Goal: Book appointment/travel/reservation

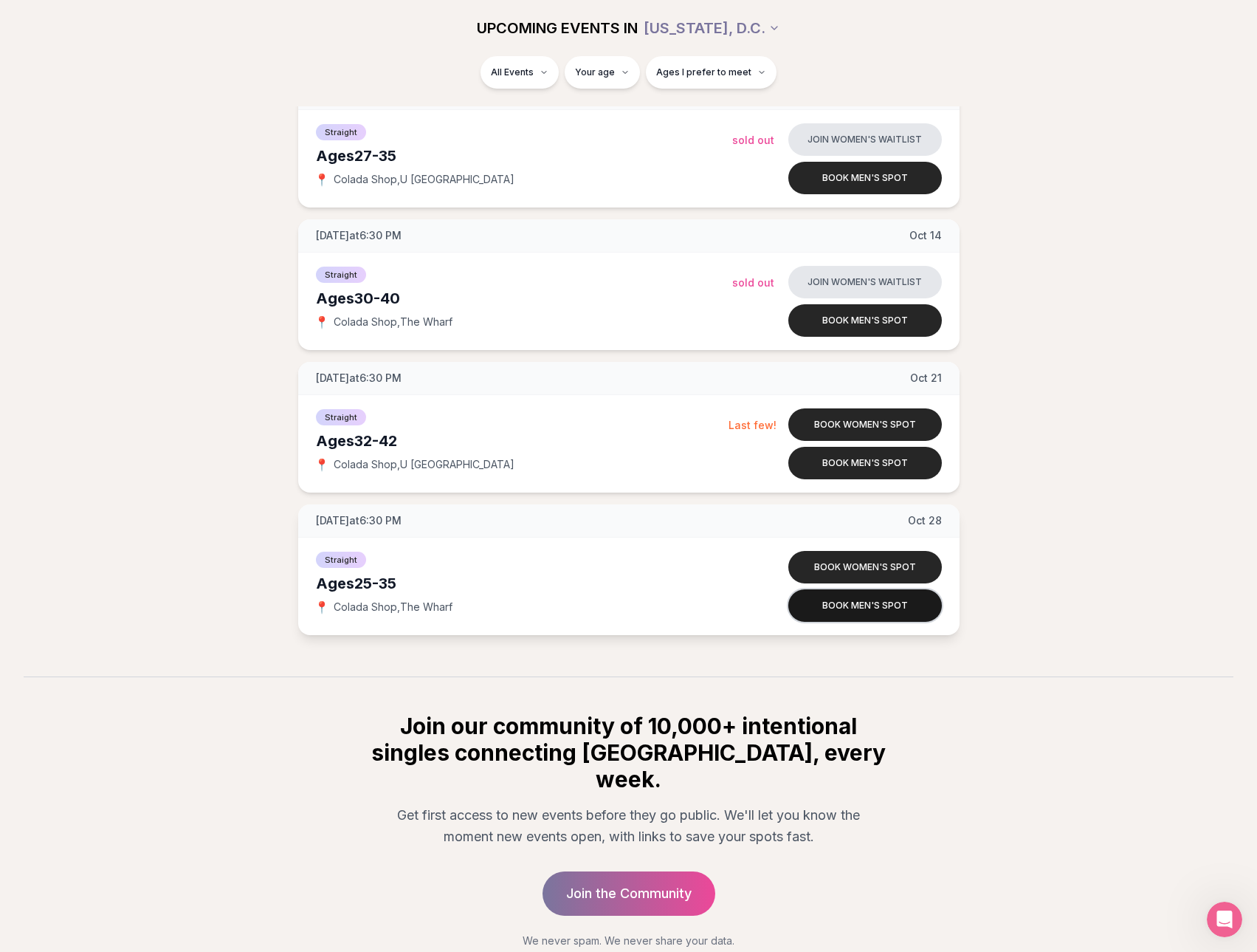
click at [871, 598] on button "Book men's spot" at bounding box center [865, 606] width 153 height 33
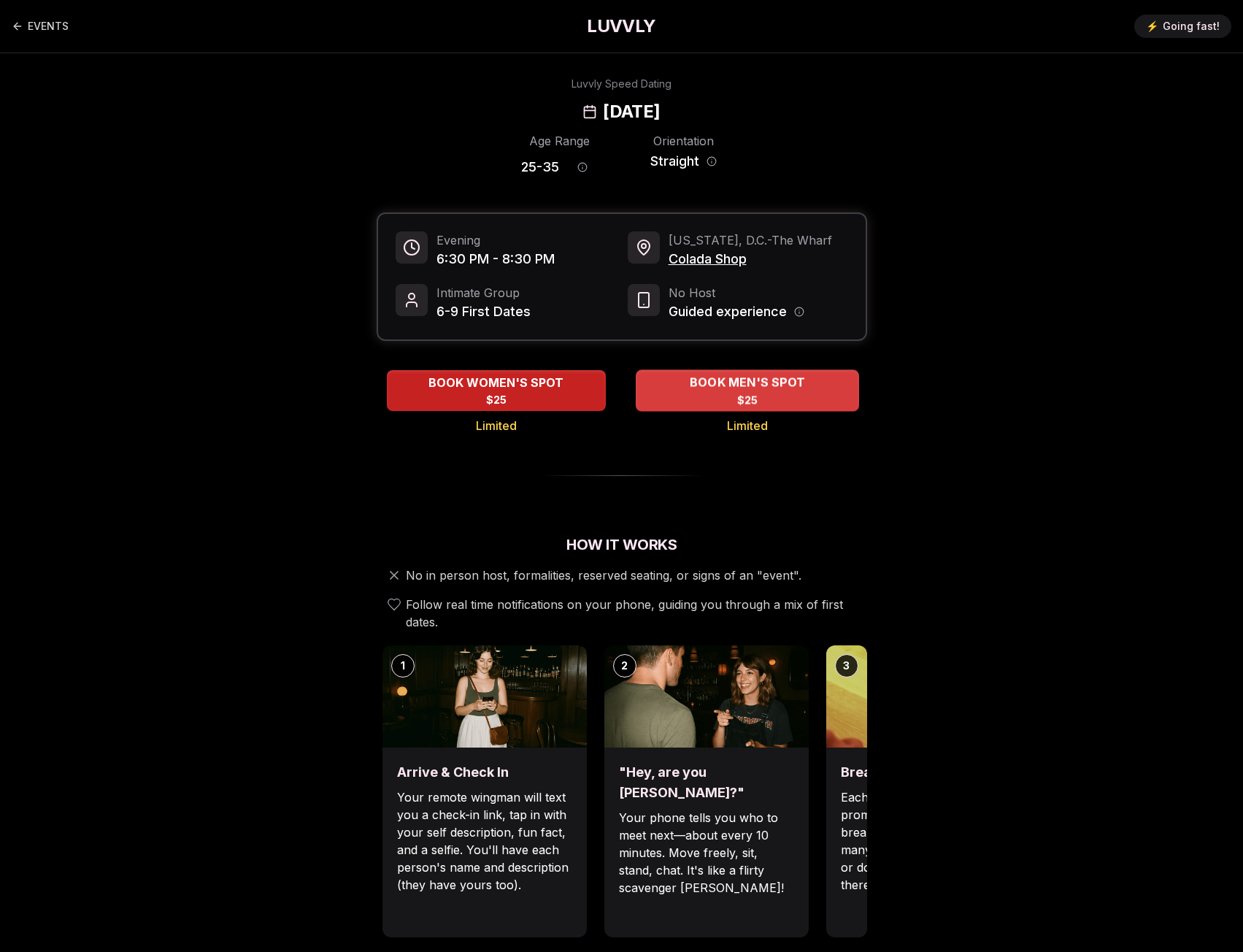
click at [739, 397] on span "$25" at bounding box center [746, 400] width 21 height 14
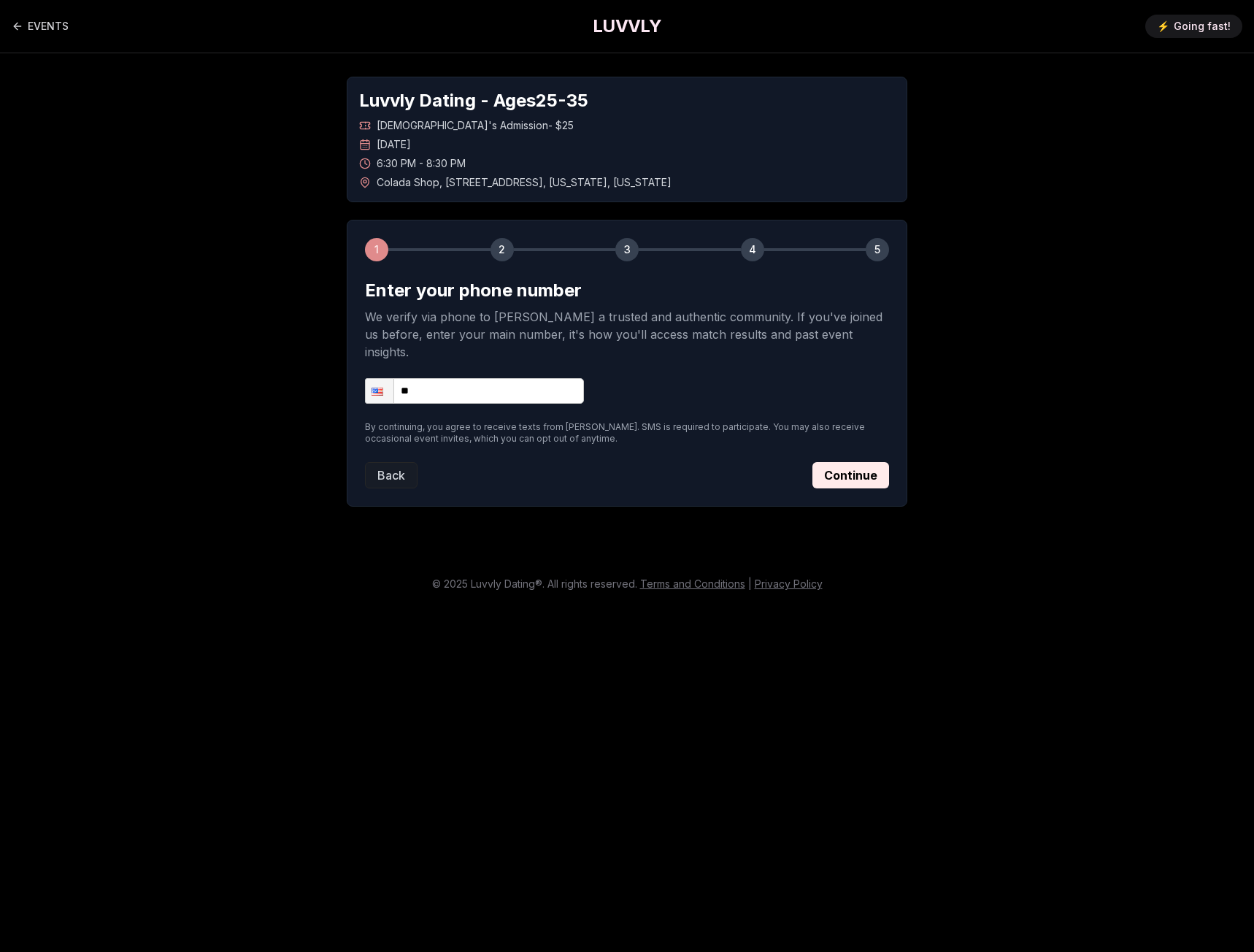
click at [625, 182] on span "Colada Shop , [STREET_ADDRESS][US_STATE][US_STATE]" at bounding box center [524, 182] width 295 height 14
copy span "Colada Shop , [STREET_ADDRESS][US_STATE][US_STATE]"
click at [51, 23] on link "EVENTS" at bounding box center [40, 26] width 57 height 29
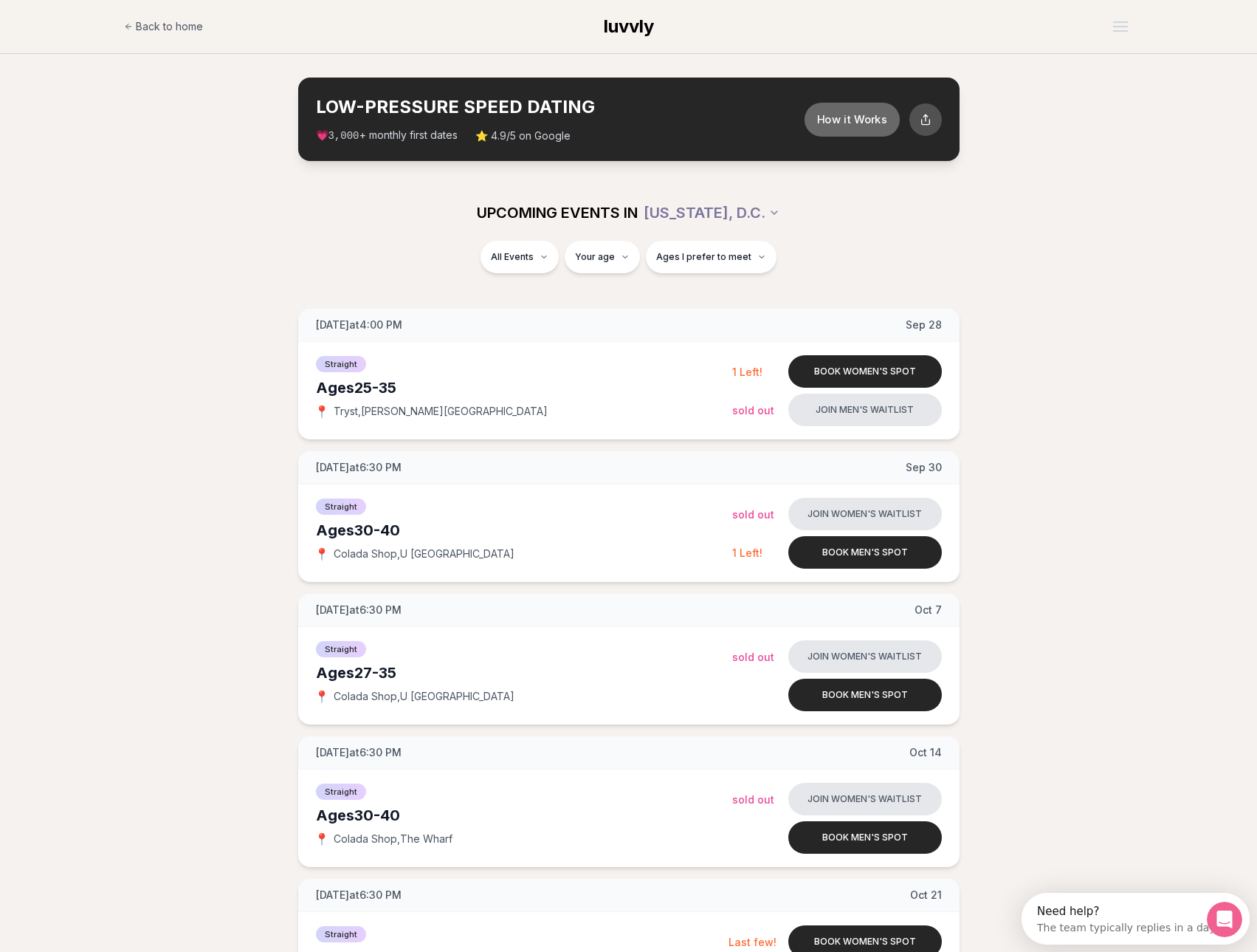
click at [868, 117] on button "How it Works" at bounding box center [851, 119] width 95 height 34
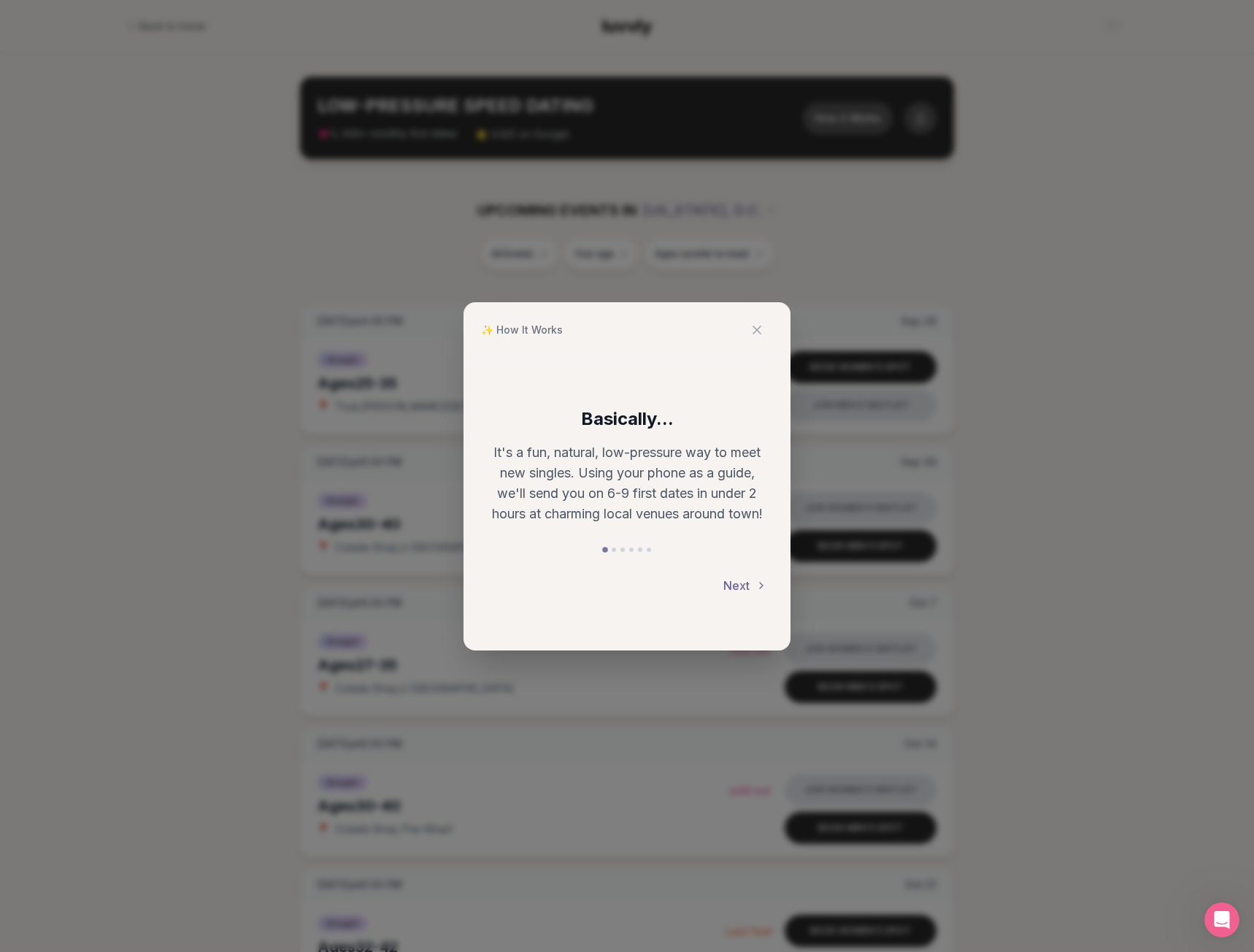
click at [753, 584] on button "Next" at bounding box center [745, 585] width 43 height 33
click at [753, 584] on button "Next" at bounding box center [745, 587] width 43 height 33
click at [753, 584] on button "Next" at bounding box center [745, 585] width 43 height 33
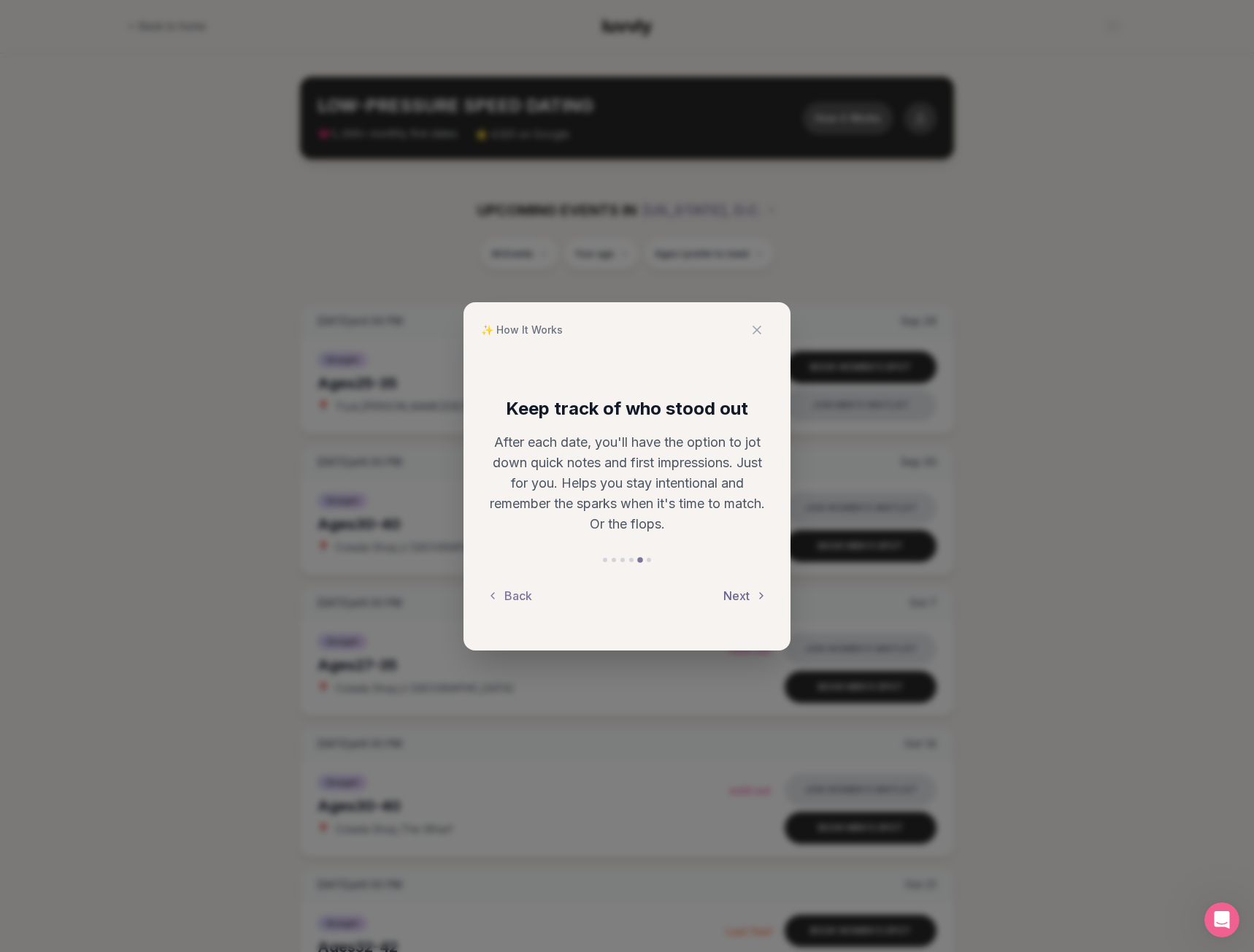
click at [753, 584] on button "Next" at bounding box center [745, 596] width 43 height 33
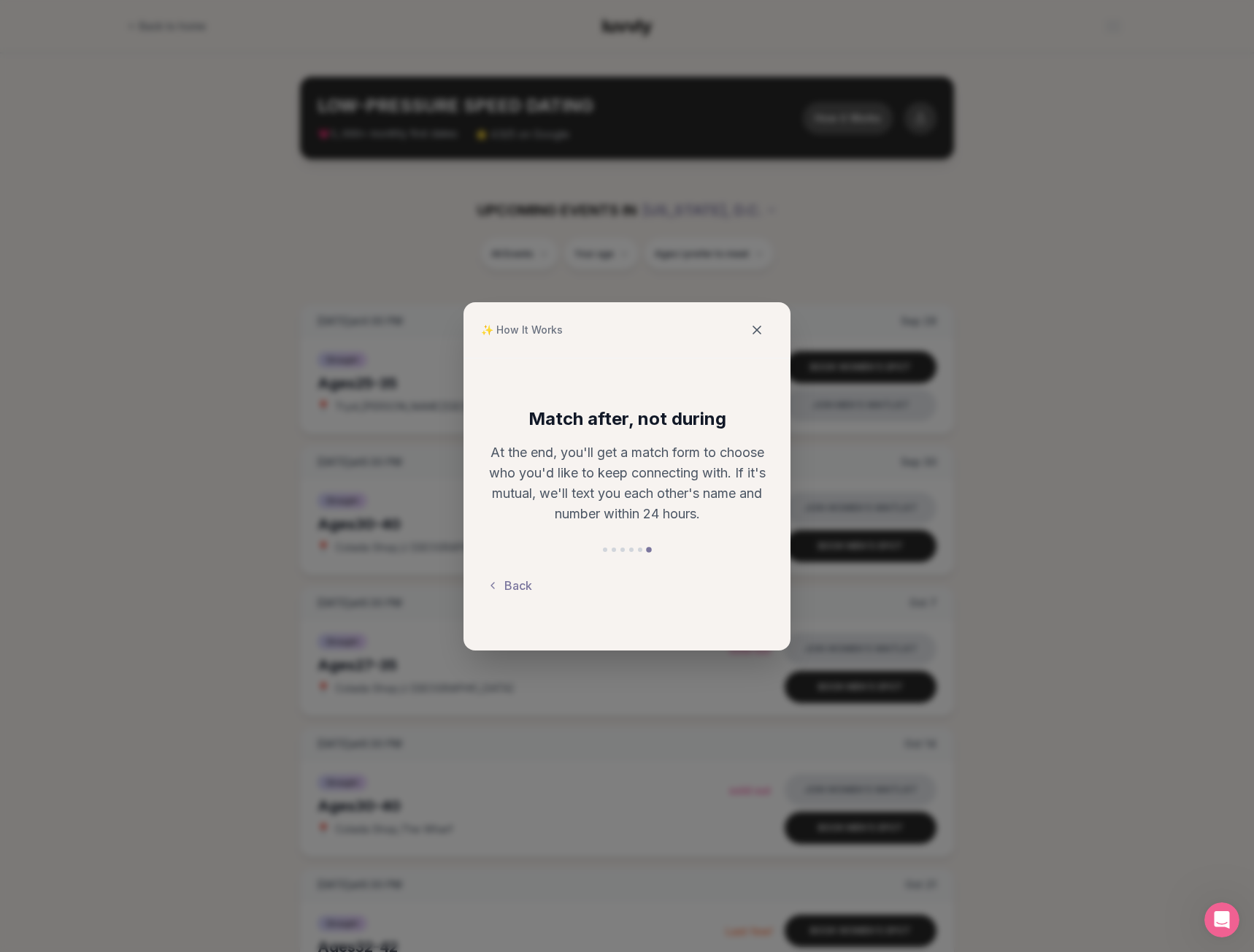
click at [755, 331] on icon at bounding box center [757, 330] width 7 height 7
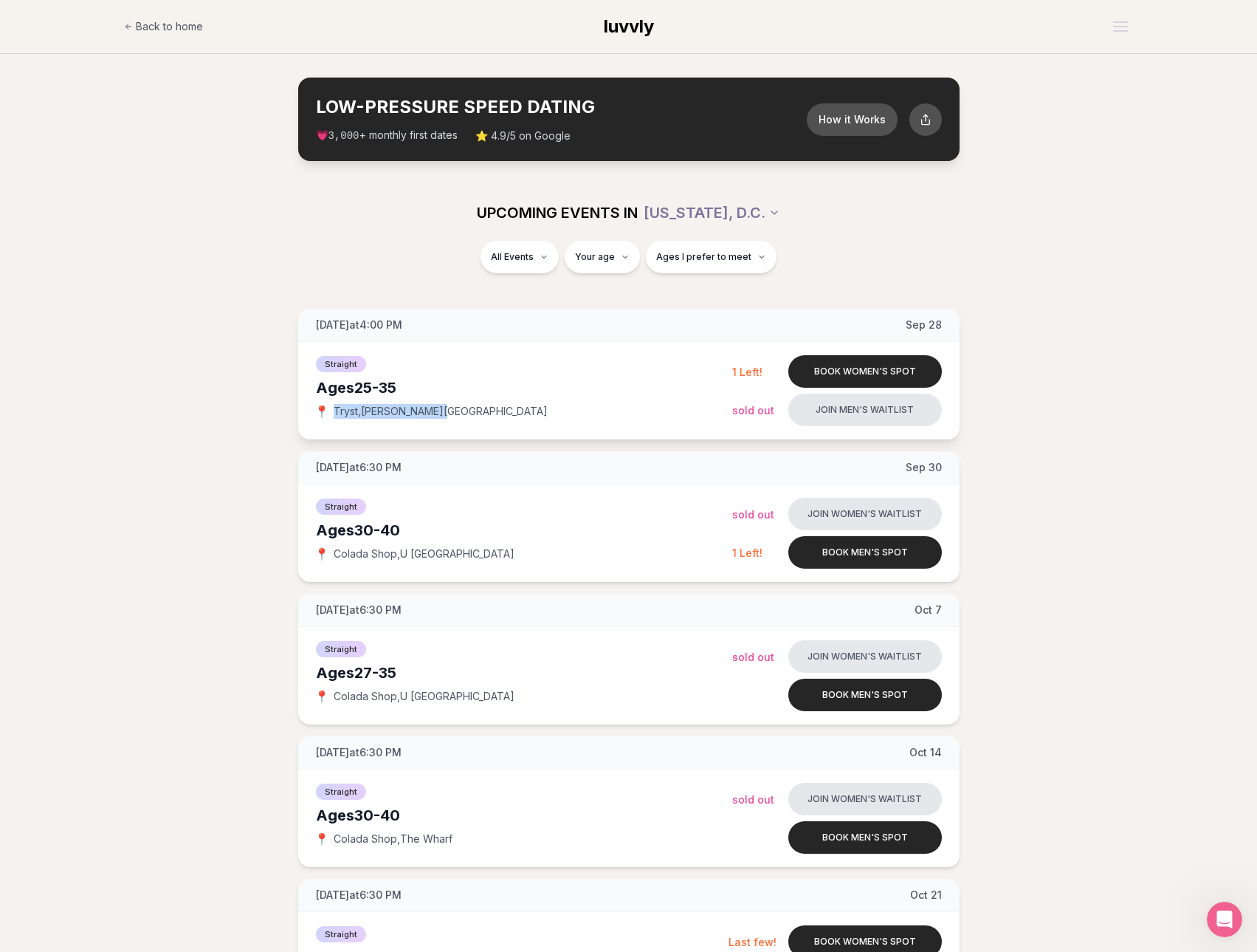
drag, startPoint x: 459, startPoint y: 417, endPoint x: 326, endPoint y: 414, distance: 133.0
click at [326, 414] on div "📍 Tryst , [PERSON_NAME][GEOGRAPHIC_DATA]" at bounding box center [524, 411] width 417 height 15
copy div "📍 Tryst , [PERSON_NAME][GEOGRAPHIC_DATA]"
click at [982, 291] on div "All Events Your age Ages I prefer to meet" at bounding box center [628, 265] width 1257 height 50
